Goal: Task Accomplishment & Management: Manage account settings

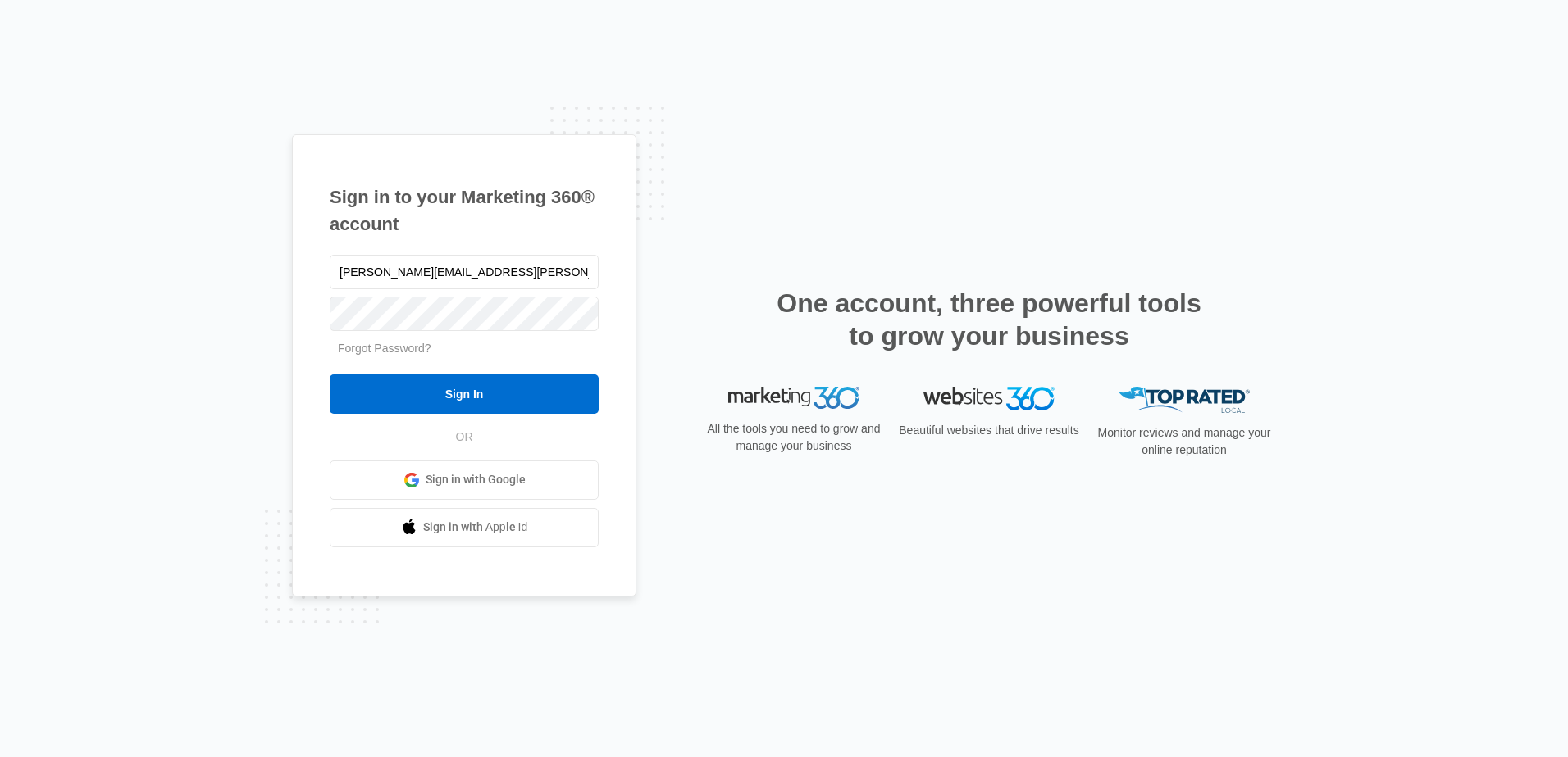
type input "[PERSON_NAME][EMAIL_ADDRESS][PERSON_NAME][DOMAIN_NAME]"
click at [329, 375] on input "Sign In" at bounding box center [463, 394] width 269 height 39
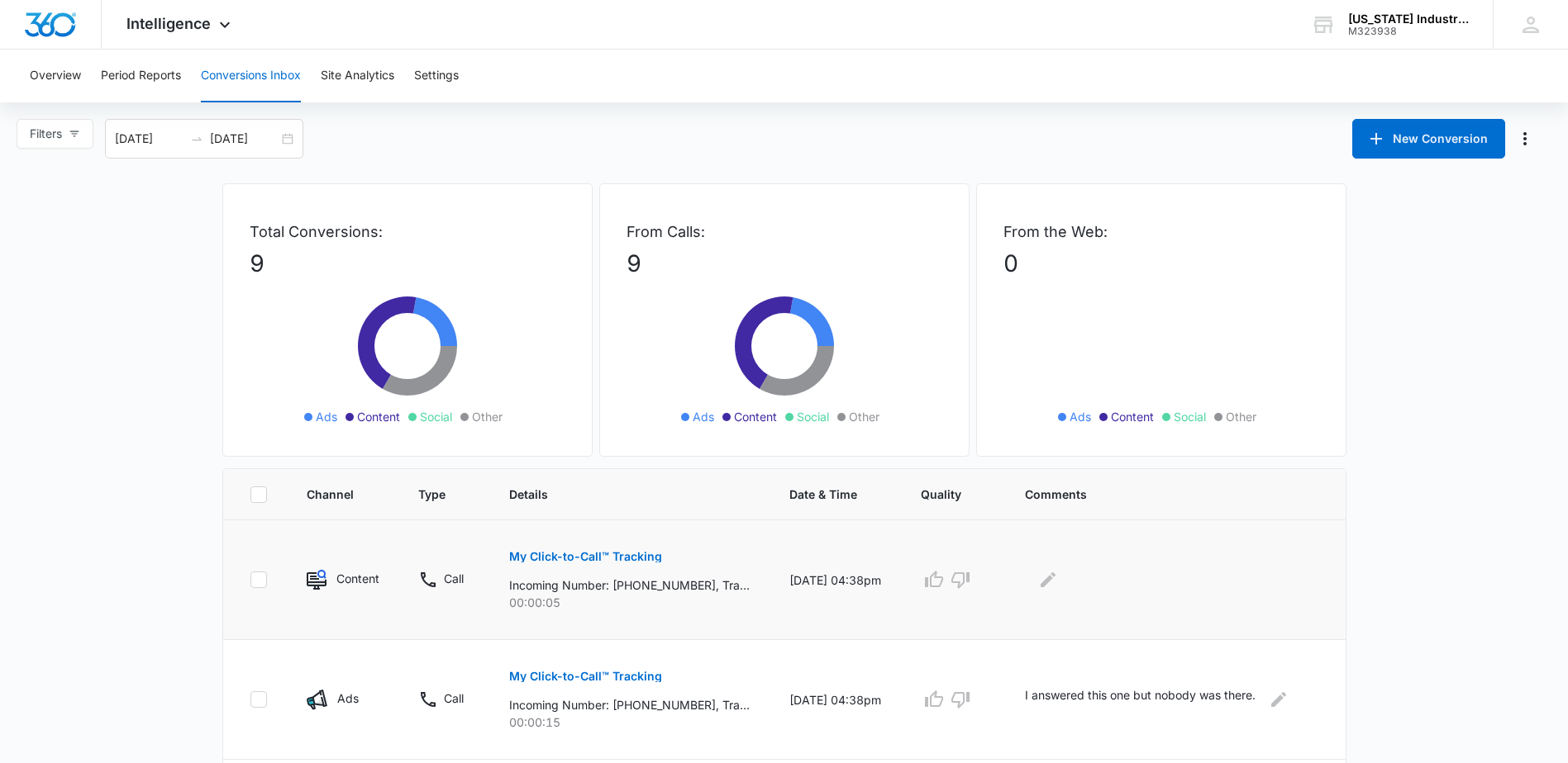
click at [550, 553] on p "My Click-to-Call™ Tracking" at bounding box center [585, 556] width 153 height 12
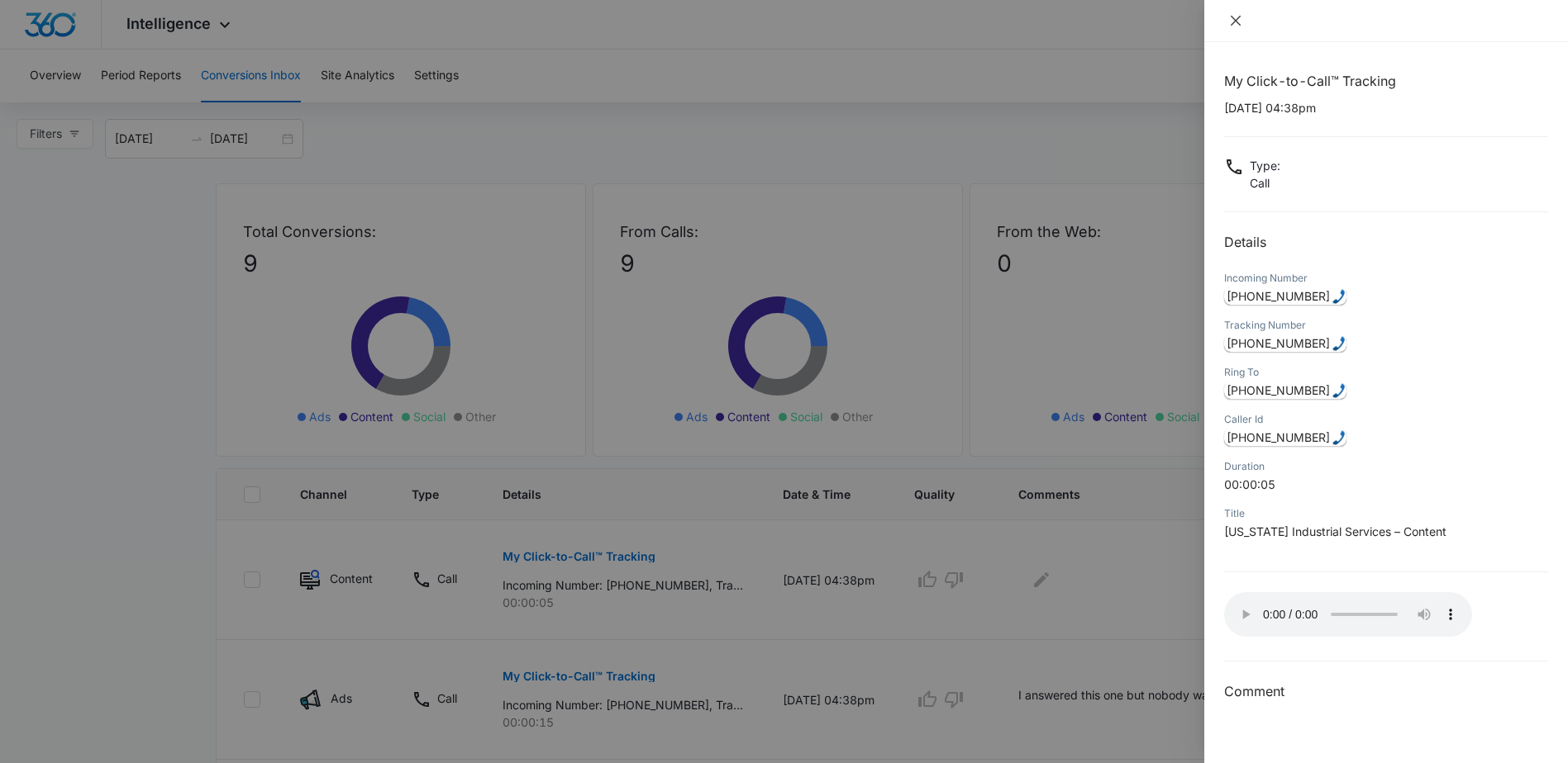
click at [1231, 20] on icon "close" at bounding box center [1235, 21] width 13 height 13
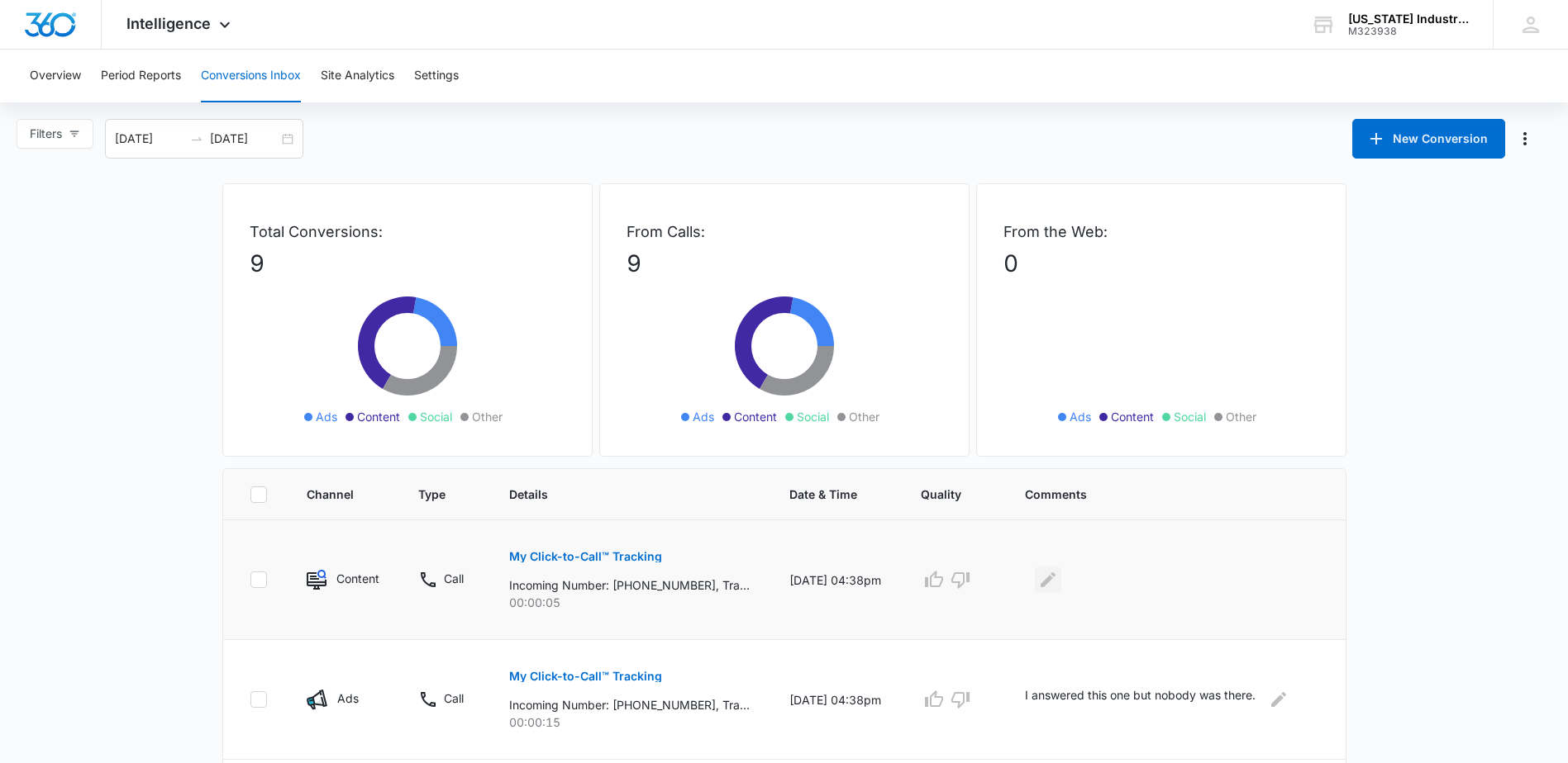
click at [1056, 575] on icon "Edit Comments" at bounding box center [1048, 580] width 20 height 20
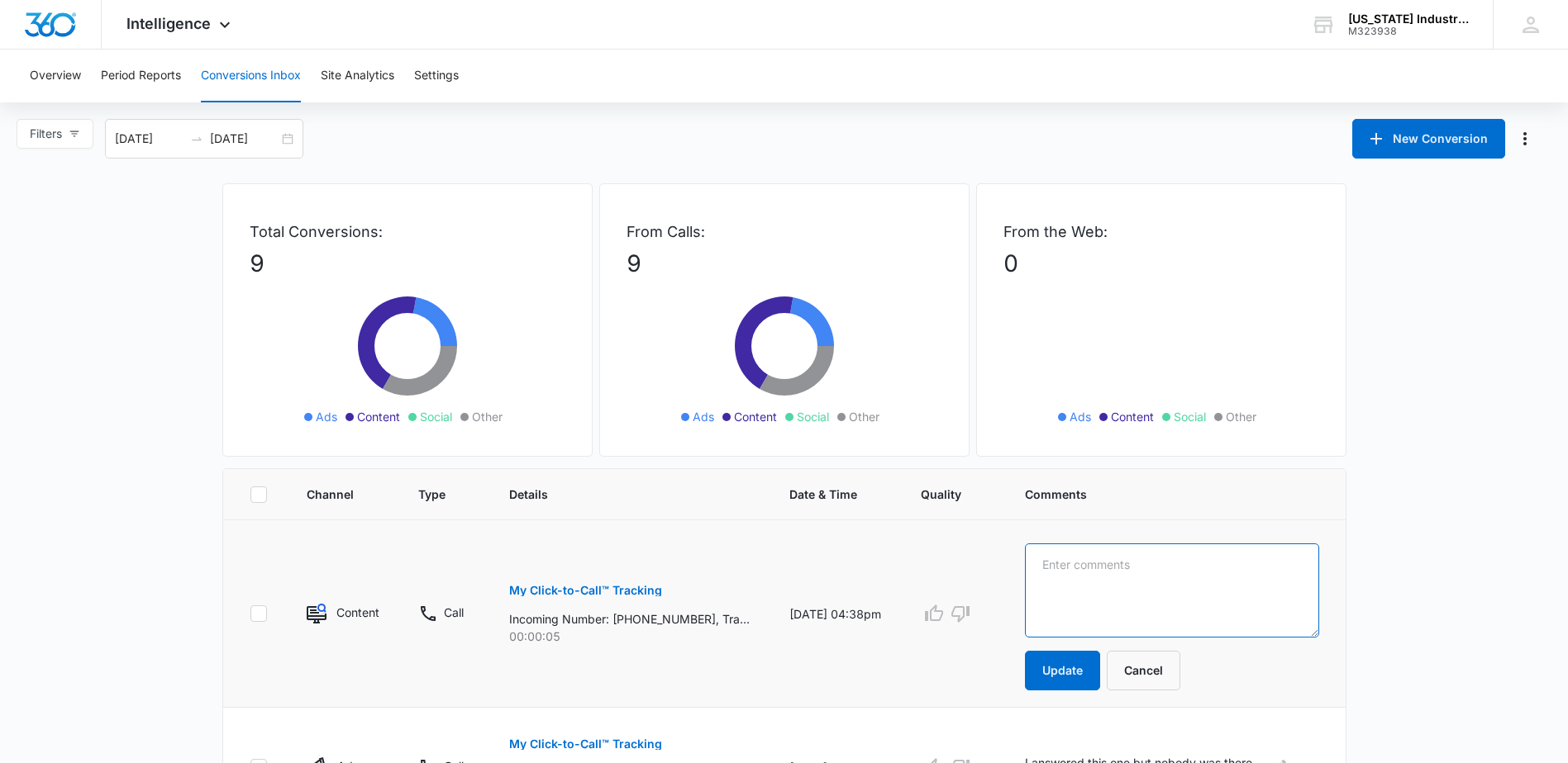
click at [1171, 565] on textarea at bounding box center [1172, 590] width 294 height 94
type textarea "I was on a call and unable to answer this one. No VM left."
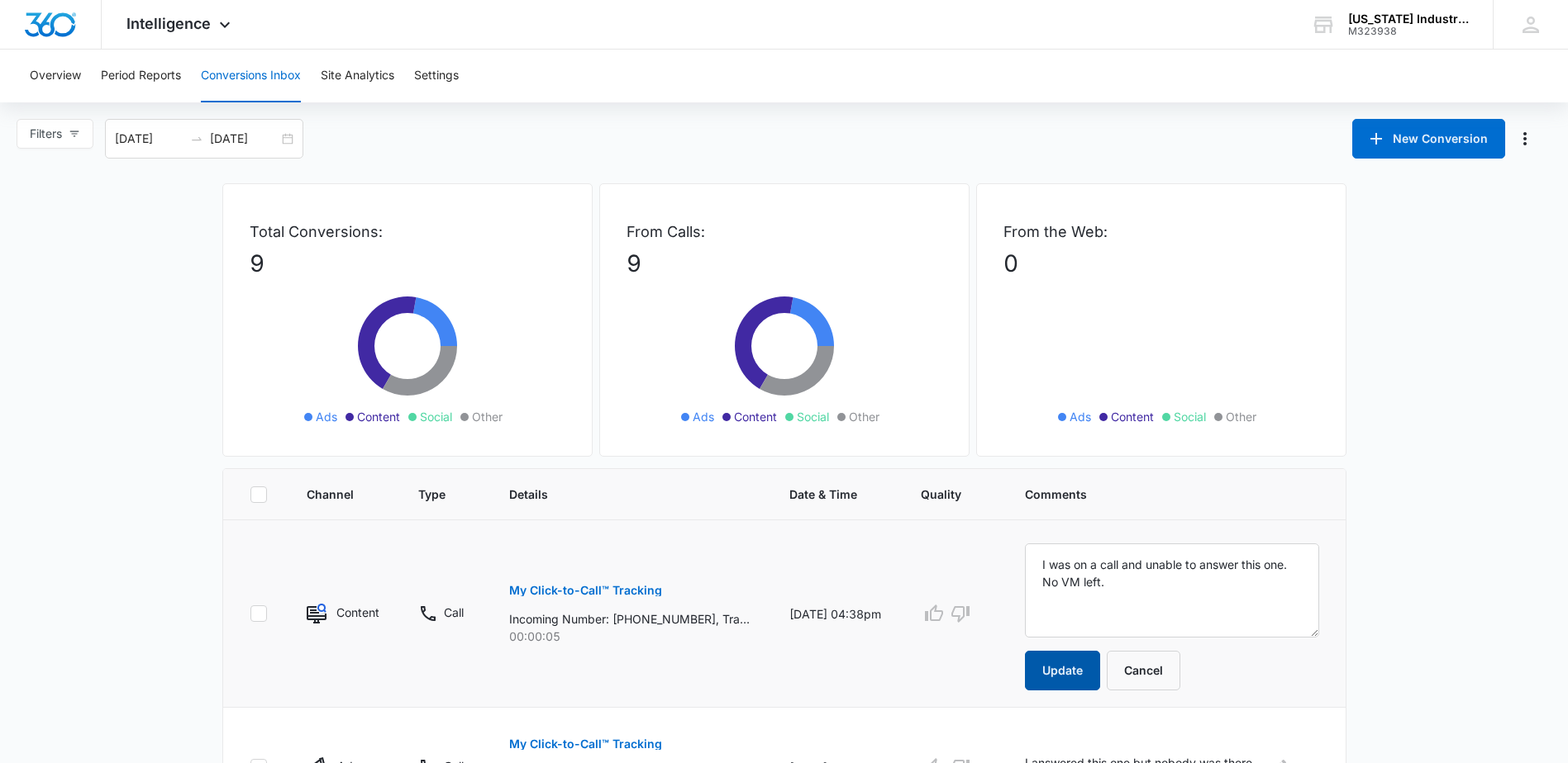
click at [1087, 674] on button "Update" at bounding box center [1062, 671] width 75 height 39
